Goal: Task Accomplishment & Management: Use online tool/utility

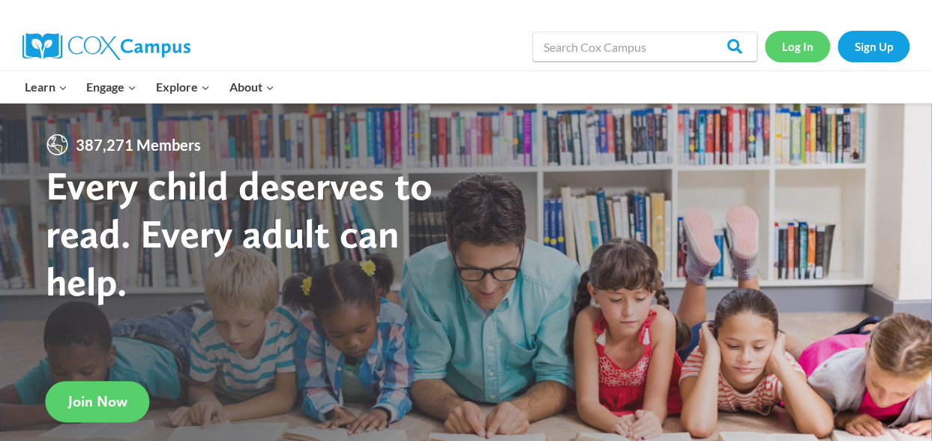
click at [799, 43] on link "Log In" at bounding box center [797, 46] width 65 height 31
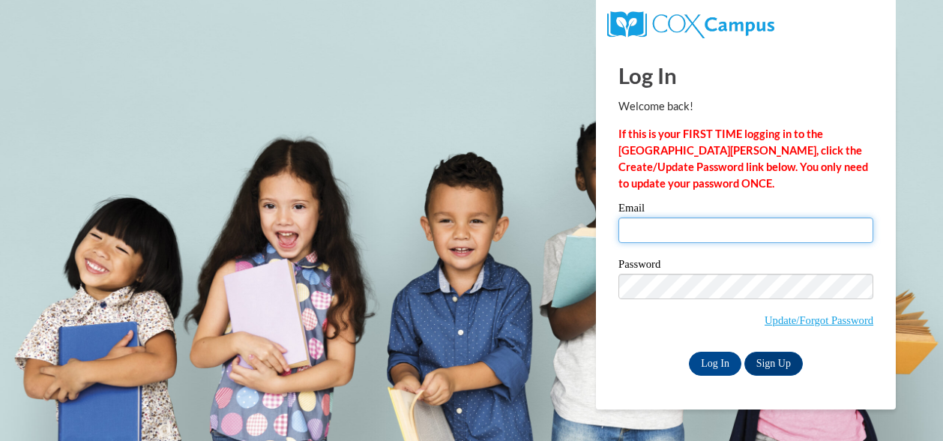
click at [786, 228] on input "Email" at bounding box center [746, 229] width 255 height 25
type input "[EMAIL_ADDRESS][DOMAIN_NAME]"
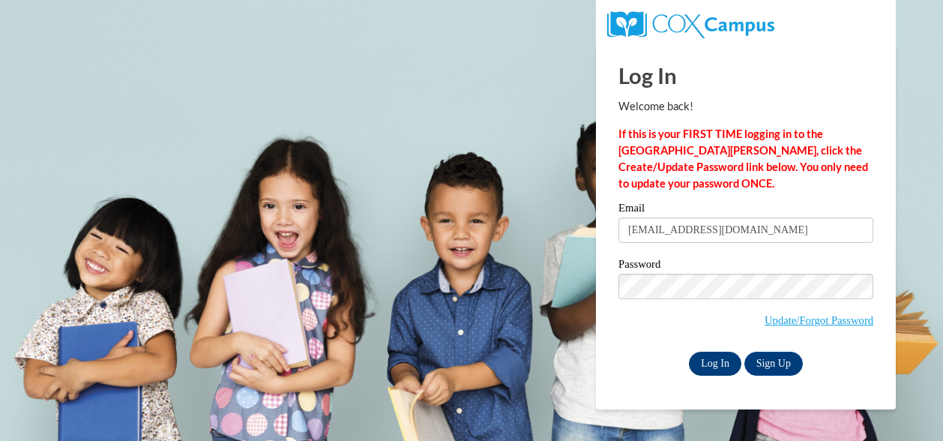
click at [713, 370] on input "Log In" at bounding box center [715, 364] width 52 height 24
click at [718, 366] on input "Log In" at bounding box center [715, 364] width 52 height 24
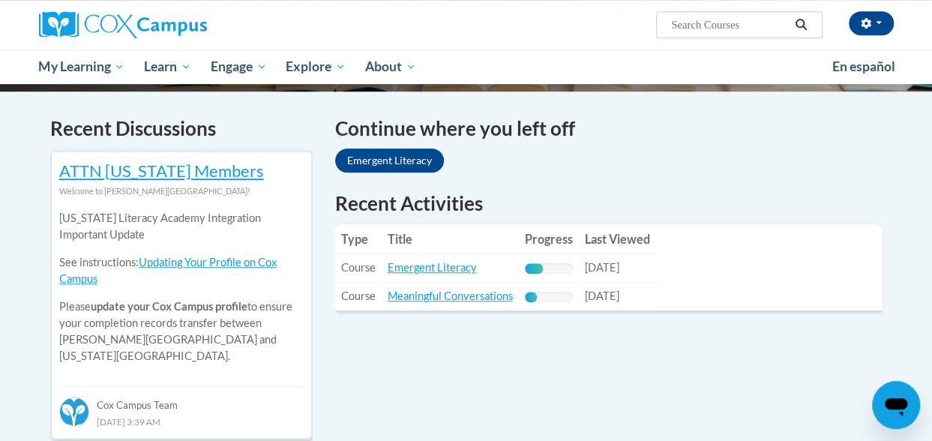
scroll to position [445, 0]
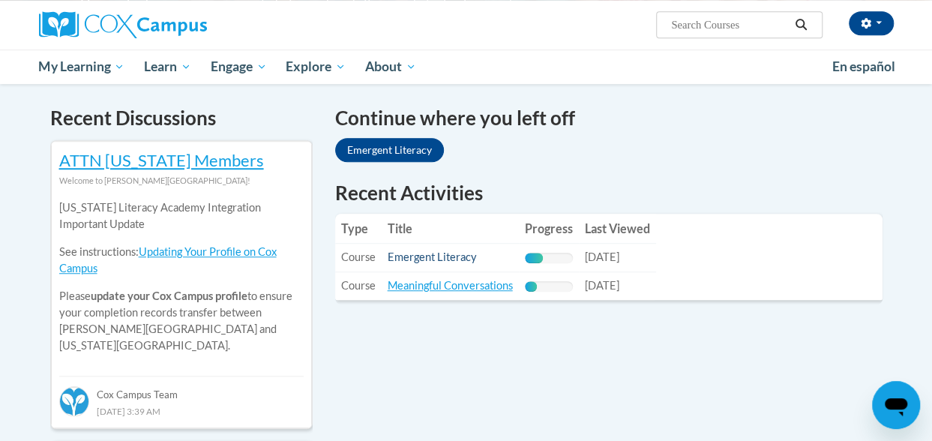
click at [454, 259] on link "Emergent Literacy" at bounding box center [432, 256] width 89 height 13
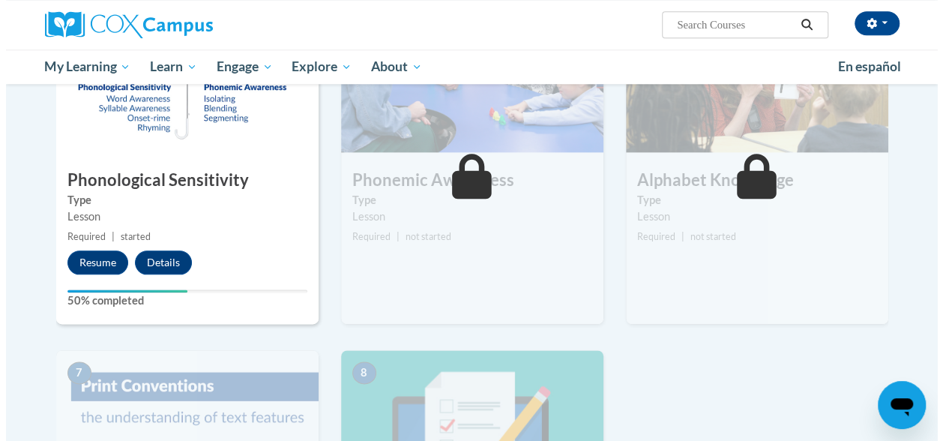
scroll to position [763, 0]
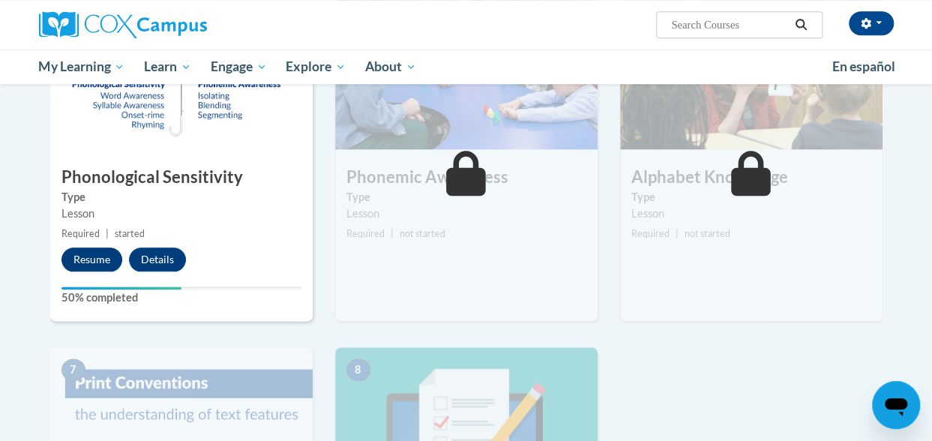
click at [96, 255] on button "Resume" at bounding box center [91, 259] width 61 height 24
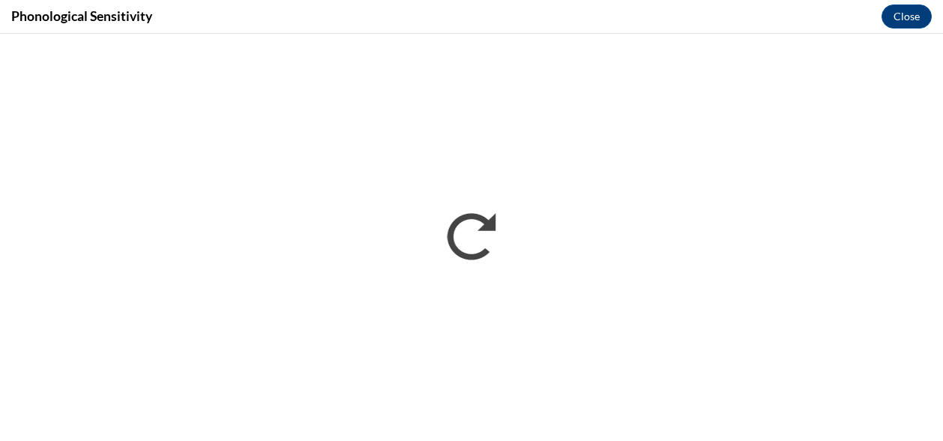
scroll to position [0, 0]
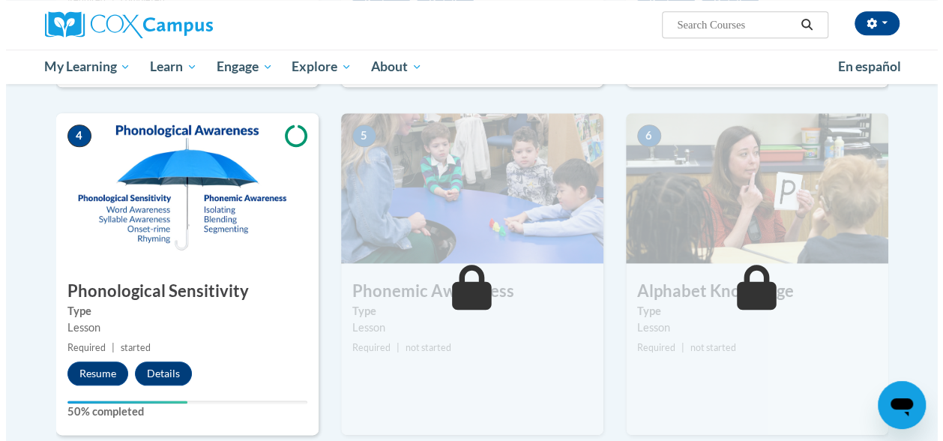
scroll to position [648, 0]
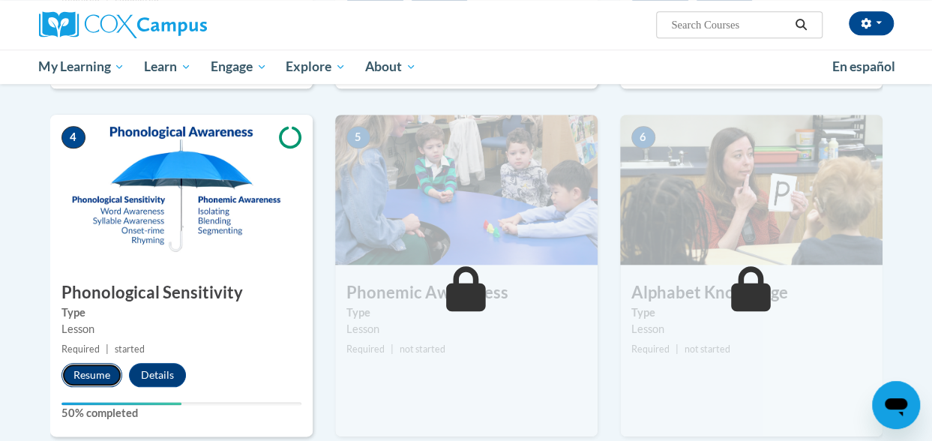
click at [96, 381] on button "Resume" at bounding box center [91, 375] width 61 height 24
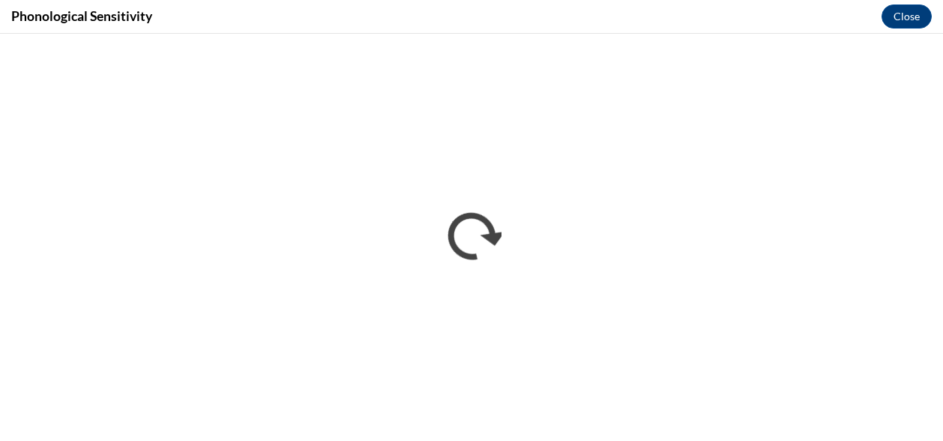
scroll to position [0, 0]
